Goal: Information Seeking & Learning: Learn about a topic

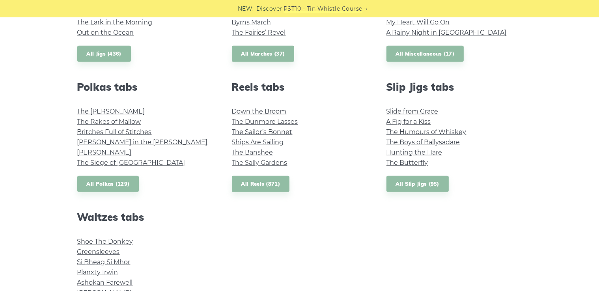
scroll to position [512, 0]
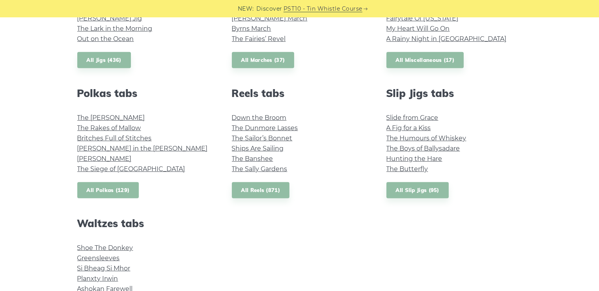
click at [130, 189] on link "All Polkas (129)" at bounding box center [108, 190] width 62 height 16
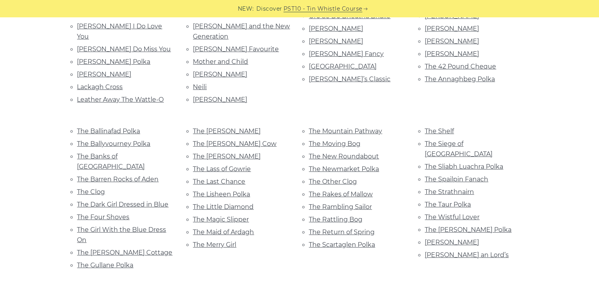
scroll to position [552, 0]
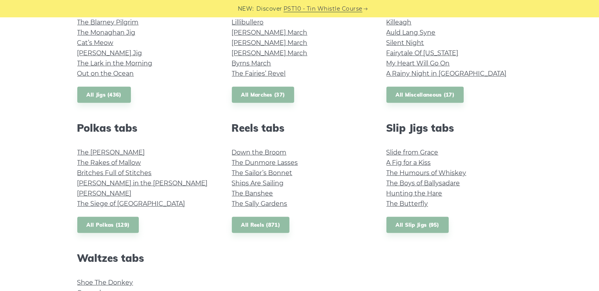
scroll to position [394, 0]
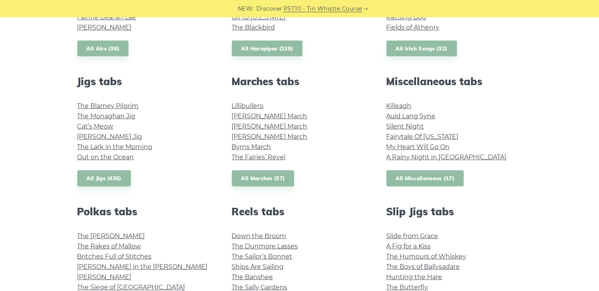
click at [428, 181] on link "All Miscellaneous (17)" at bounding box center [425, 178] width 78 height 16
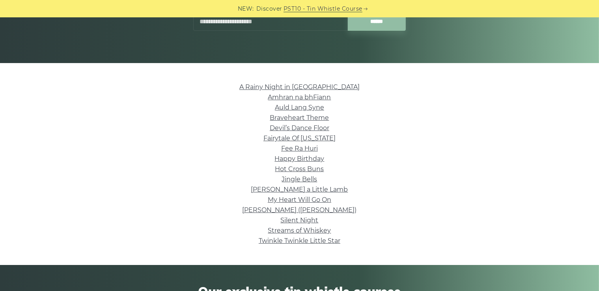
scroll to position [158, 0]
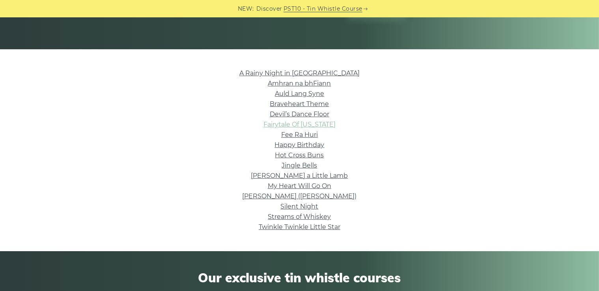
click at [315, 124] on link "Fairytale Of New York" at bounding box center [299, 124] width 72 height 7
click at [331, 196] on link "Nancy Mulligan (Ed Sheeran)" at bounding box center [299, 195] width 114 height 7
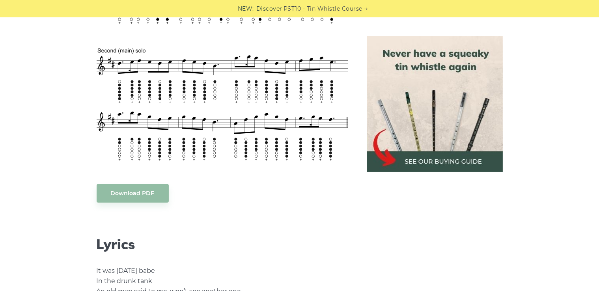
scroll to position [473, 0]
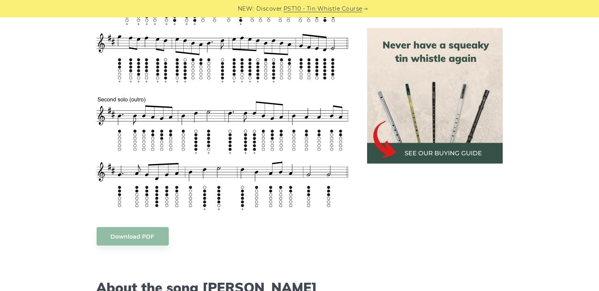
scroll to position [276, 0]
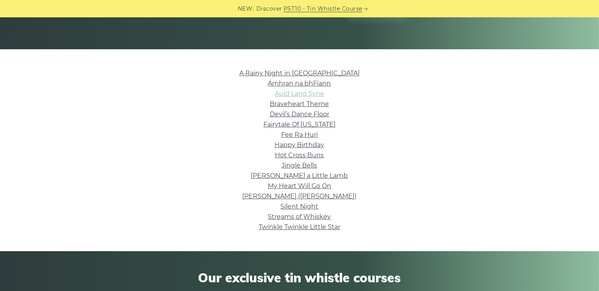
click at [317, 93] on link "Auld Lang Syne" at bounding box center [299, 93] width 49 height 7
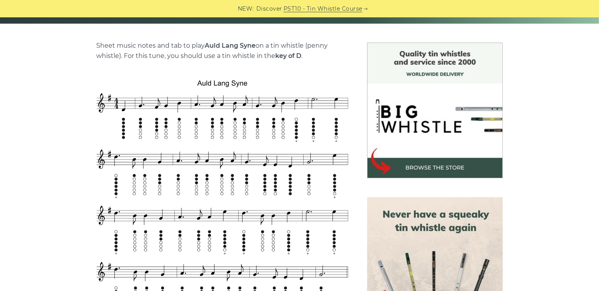
scroll to position [236, 0]
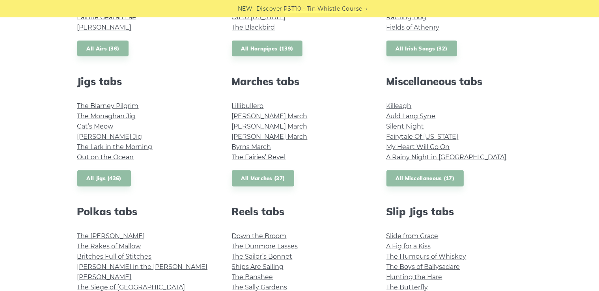
scroll to position [394, 0]
click at [114, 179] on link "All Jigs (436)" at bounding box center [104, 178] width 54 height 16
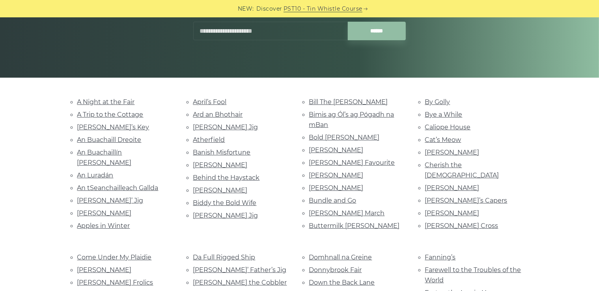
scroll to position [158, 0]
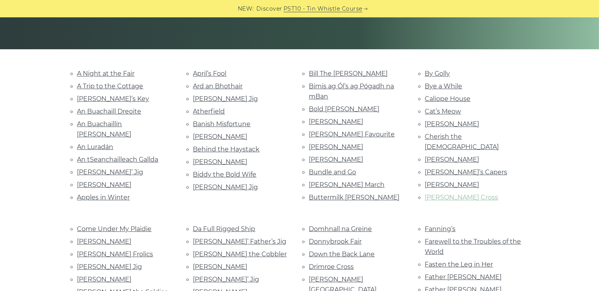
click at [467, 194] on link "Coleman’s Cross" at bounding box center [461, 197] width 73 height 7
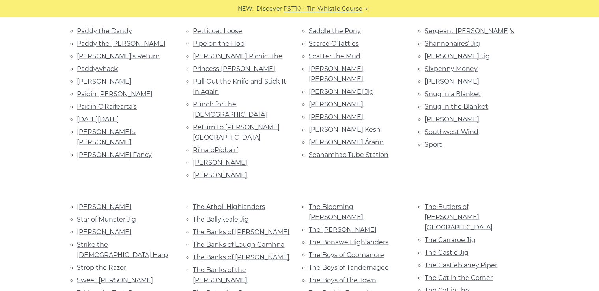
scroll to position [867, 0]
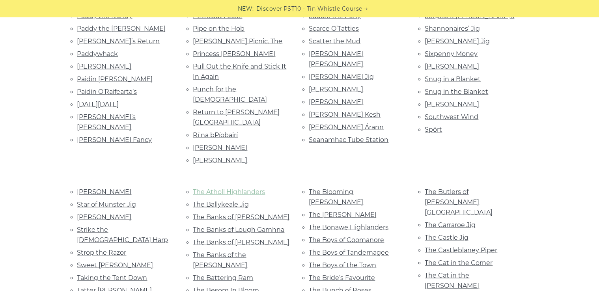
click at [233, 188] on link "The Atholl Highlanders" at bounding box center [229, 191] width 72 height 7
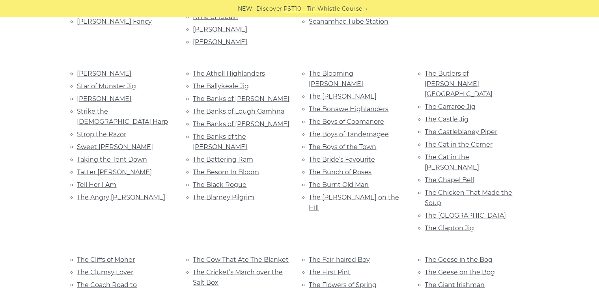
scroll to position [1025, 0]
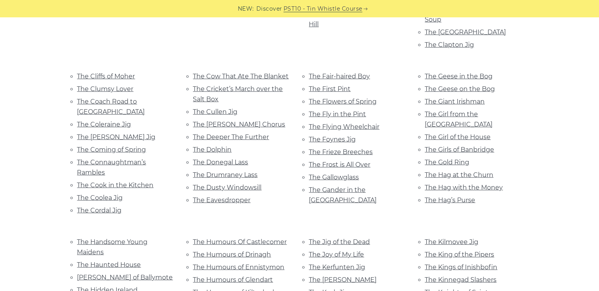
scroll to position [1182, 0]
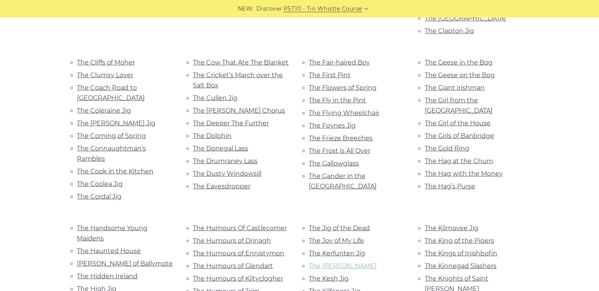
click at [339, 262] on link "The Kerry Jig" at bounding box center [343, 265] width 68 height 7
click at [344, 275] on link "The Kesh Jig" at bounding box center [329, 278] width 40 height 7
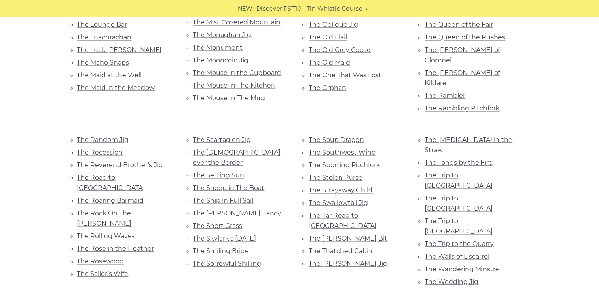
scroll to position [1616, 0]
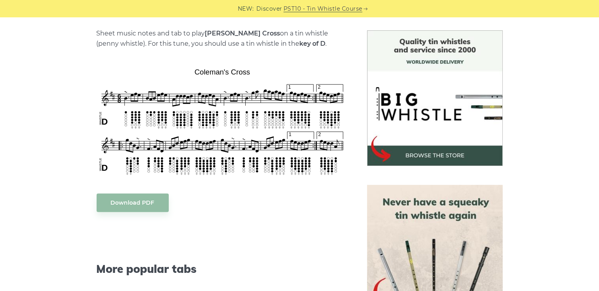
scroll to position [197, 0]
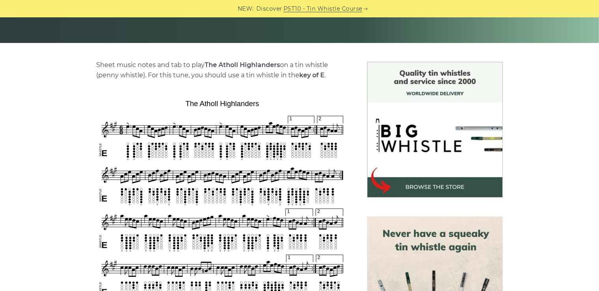
scroll to position [236, 0]
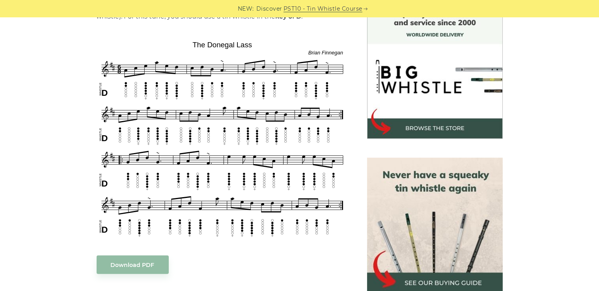
scroll to position [236, 0]
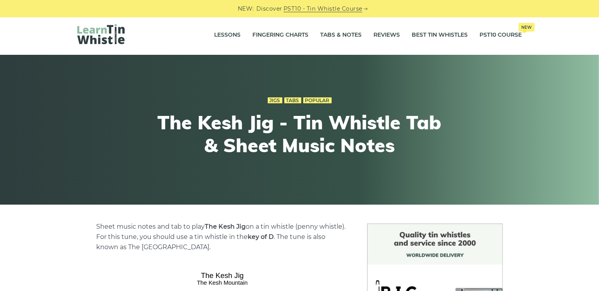
scroll to position [197, 0]
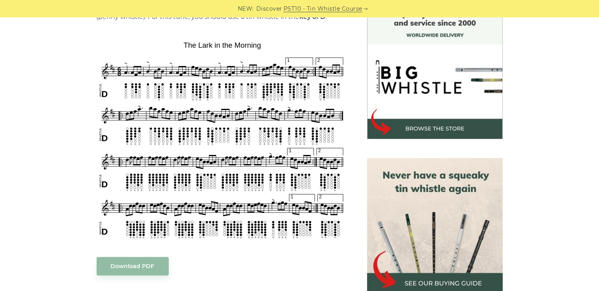
scroll to position [236, 0]
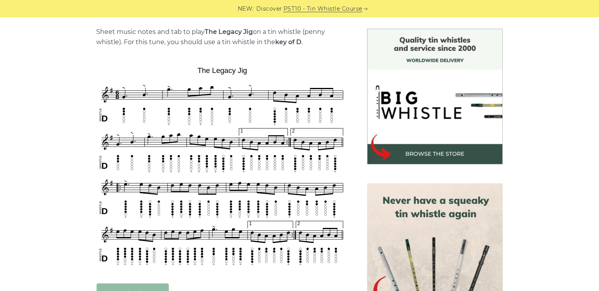
scroll to position [236, 0]
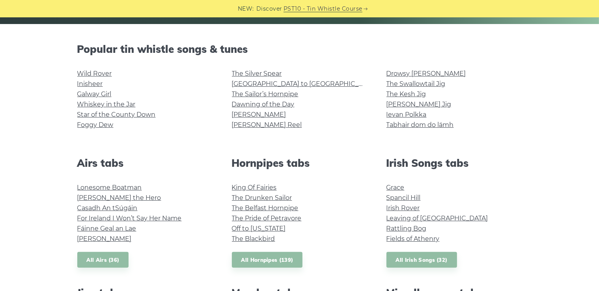
scroll to position [197, 0]
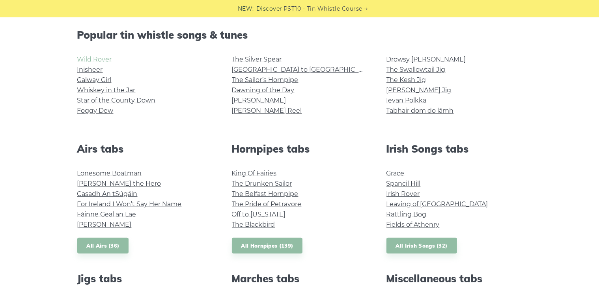
click at [104, 57] on link "Wild Rover" at bounding box center [94, 59] width 35 height 7
click at [101, 99] on link "Star of the County Down" at bounding box center [116, 100] width 78 height 7
click at [107, 82] on link "Galway Girl" at bounding box center [94, 79] width 34 height 7
click at [125, 86] on link "Whiskey in the Jar" at bounding box center [106, 89] width 58 height 7
click at [274, 81] on link "The Sailor’s Hornpipe" at bounding box center [265, 79] width 67 height 7
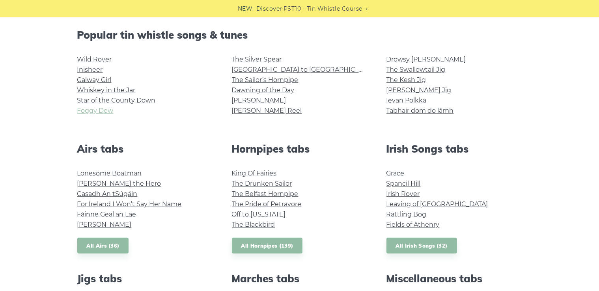
click at [91, 112] on link "Foggy Dew" at bounding box center [95, 110] width 36 height 7
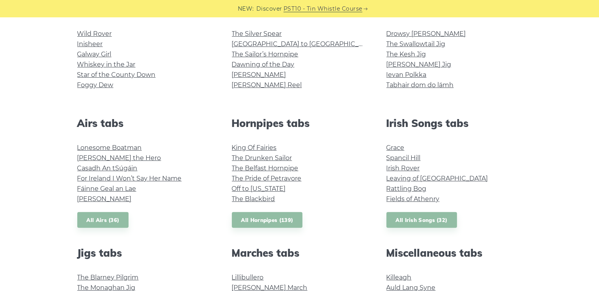
scroll to position [236, 0]
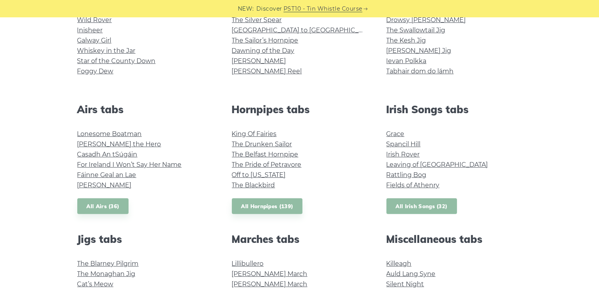
click at [432, 206] on link "All Irish Songs (32)" at bounding box center [421, 206] width 71 height 16
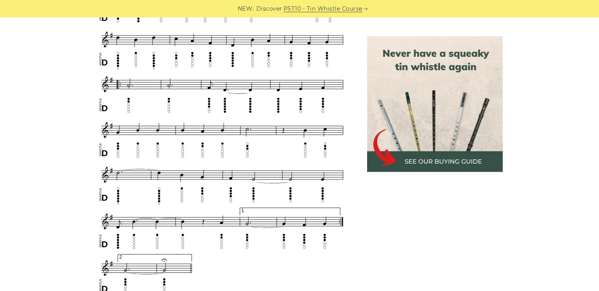
scroll to position [434, 0]
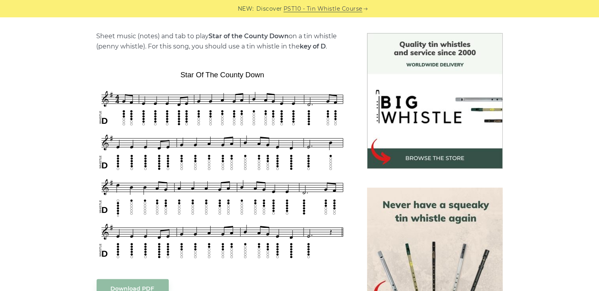
scroll to position [197, 0]
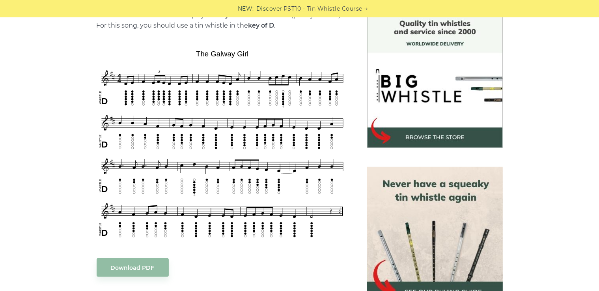
scroll to position [236, 0]
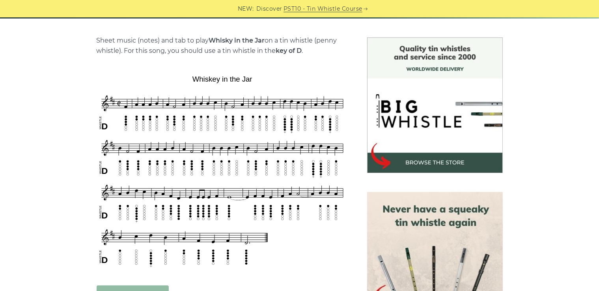
scroll to position [236, 0]
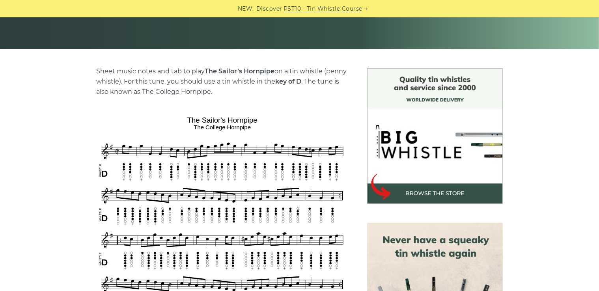
scroll to position [197, 0]
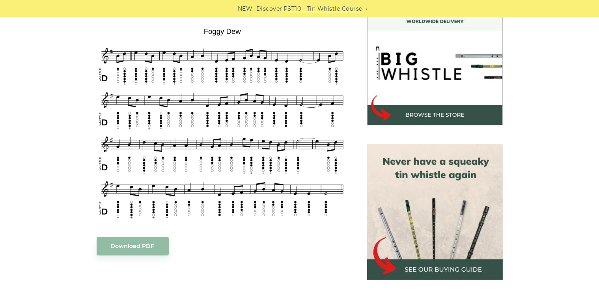
scroll to position [236, 0]
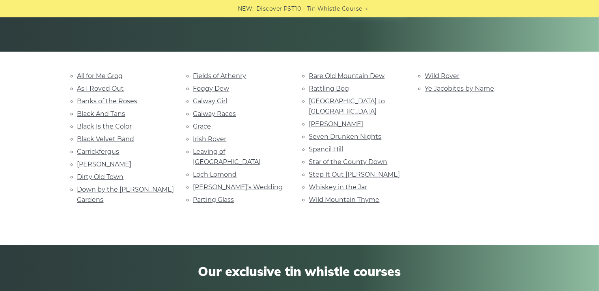
scroll to position [118, 0]
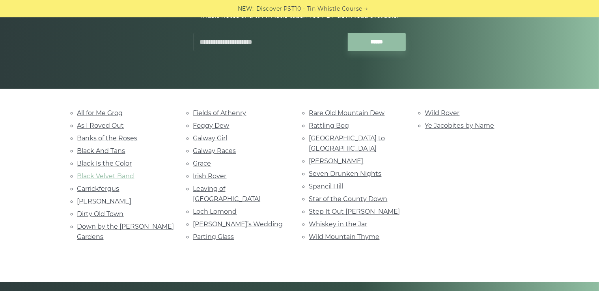
click at [126, 176] on link "Black Velvet Band" at bounding box center [105, 175] width 57 height 7
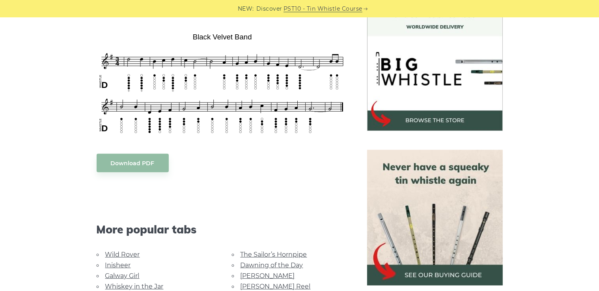
scroll to position [276, 0]
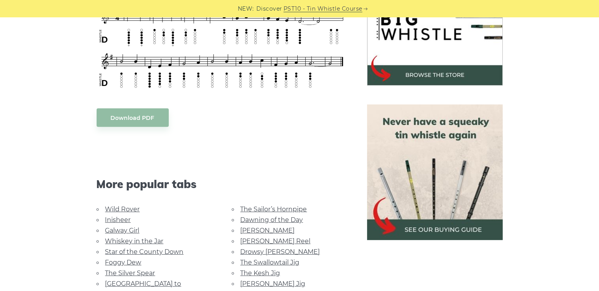
click at [472, 188] on img at bounding box center [435, 172] width 136 height 136
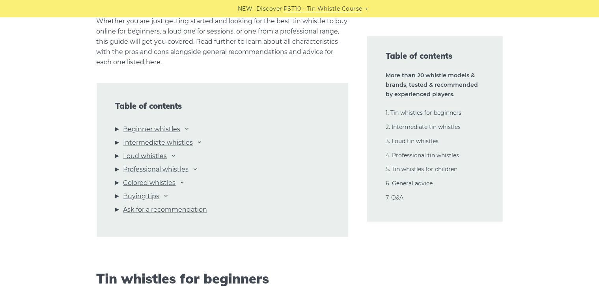
scroll to position [828, 0]
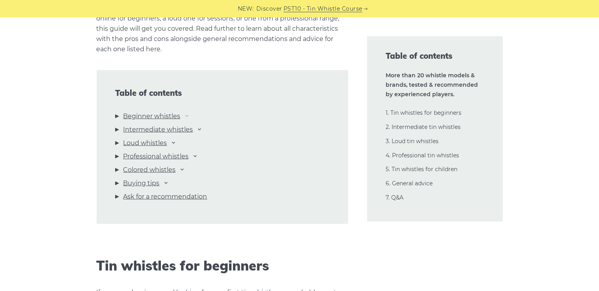
click at [190, 115] on icon at bounding box center [187, 115] width 6 height 6
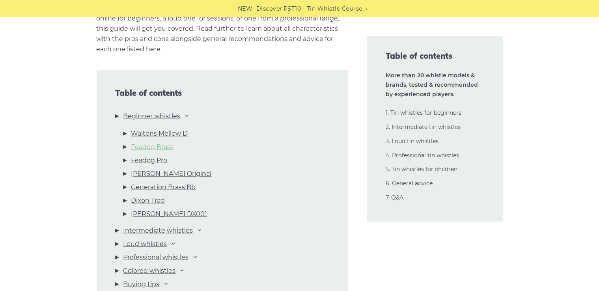
click at [164, 147] on link "Feadog Brass" at bounding box center [152, 147] width 43 height 10
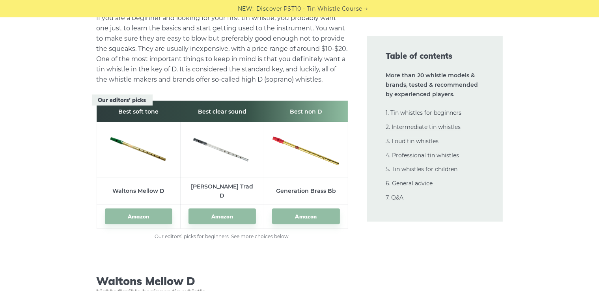
scroll to position [1242, 0]
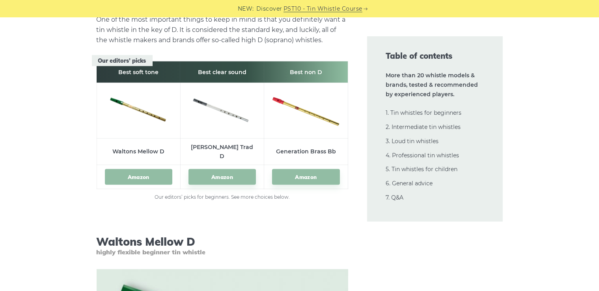
click at [157, 169] on link "Amazon" at bounding box center [138, 177] width 67 height 16
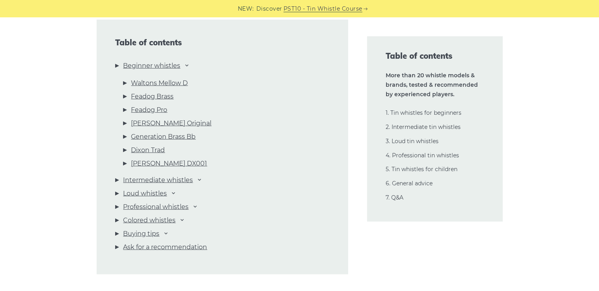
scroll to position [888, 0]
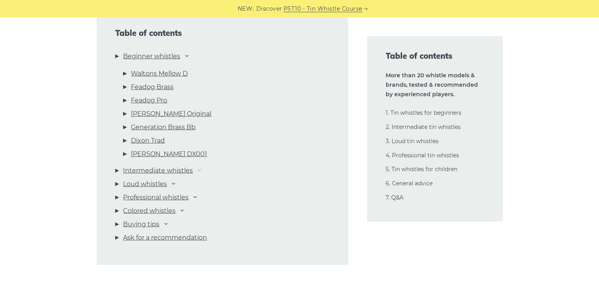
click at [202, 168] on icon at bounding box center [200, 170] width 6 height 6
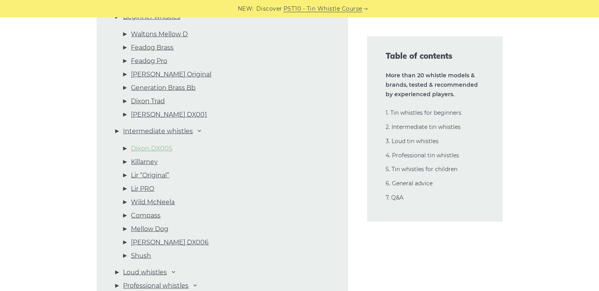
click at [162, 150] on link "Dixon DX005" at bounding box center [151, 148] width 41 height 10
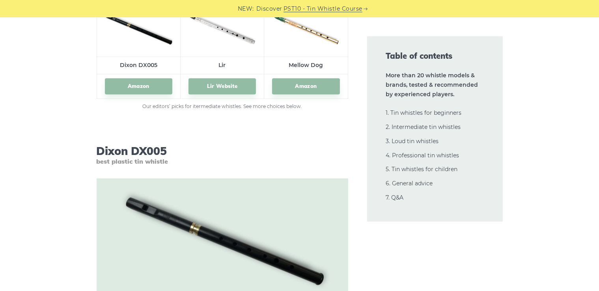
scroll to position [4707, 0]
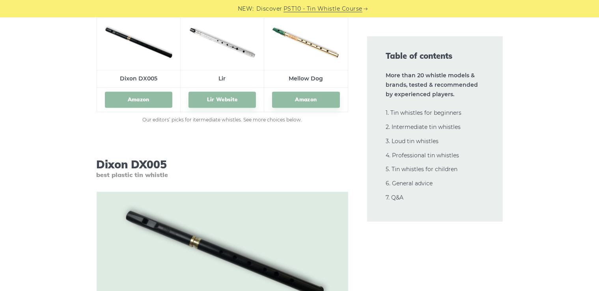
click at [118, 91] on link "Amazon" at bounding box center [138, 99] width 67 height 16
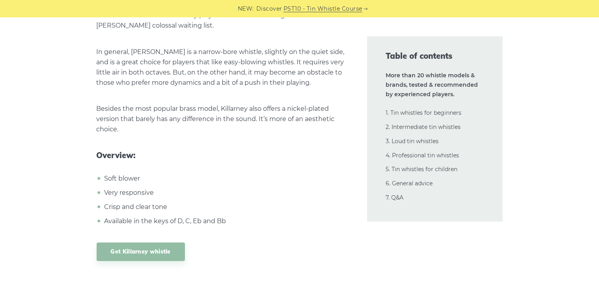
scroll to position [5495, 0]
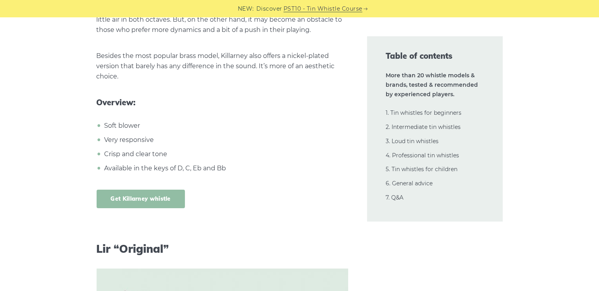
click at [174, 190] on link "Get Killarney whistle" at bounding box center [141, 199] width 88 height 19
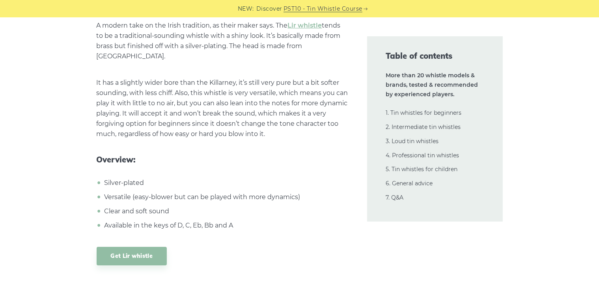
scroll to position [5890, 0]
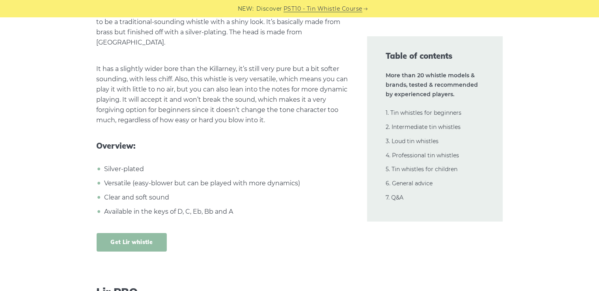
click at [136, 233] on link "Get Lir whistle" at bounding box center [132, 242] width 71 height 19
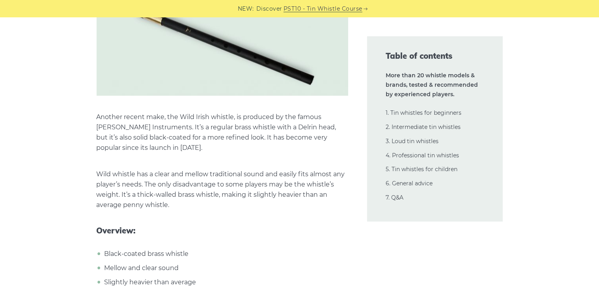
scroll to position [6717, 0]
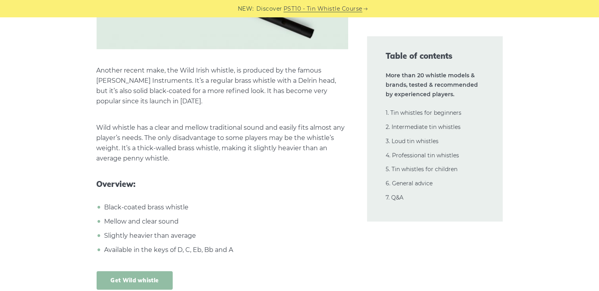
click at [147, 271] on link "Get Wild whistle" at bounding box center [135, 280] width 76 height 19
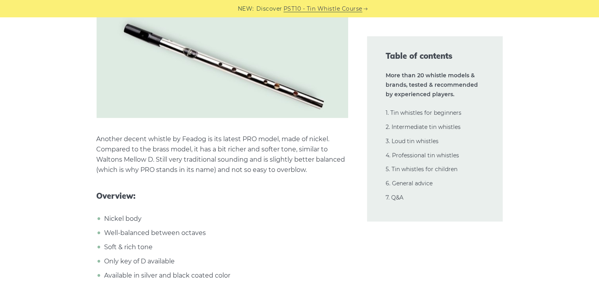
scroll to position [2539, 0]
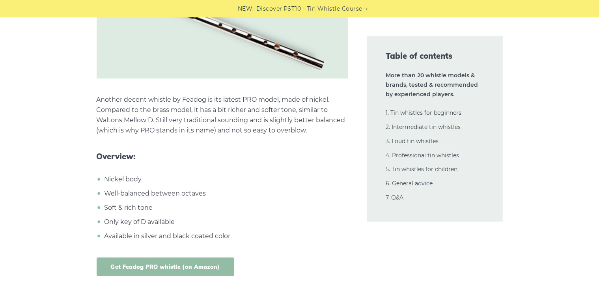
click at [183, 257] on link "Get Feadog PRO whistle (on Amazon)" at bounding box center [166, 266] width 138 height 19
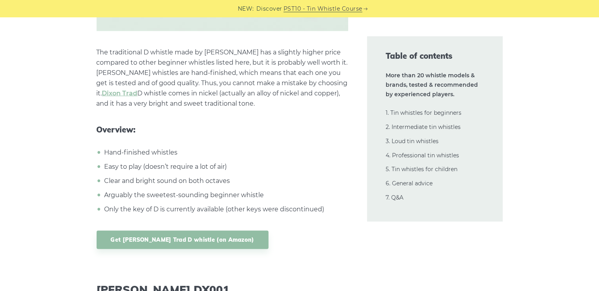
scroll to position [3919, 0]
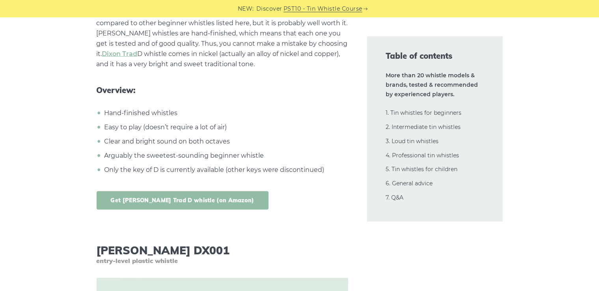
click at [188, 196] on link "Get Dixon Trad D whistle (on Amazon)" at bounding box center [183, 200] width 172 height 19
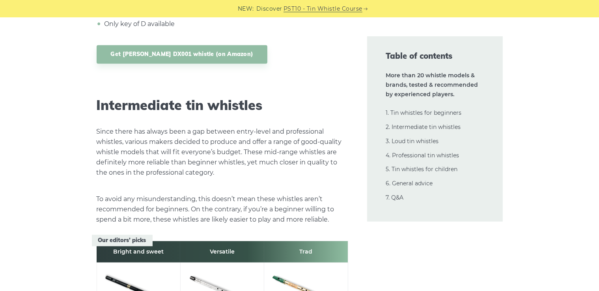
scroll to position [4471, 0]
